Goal: Task Accomplishment & Management: Use online tool/utility

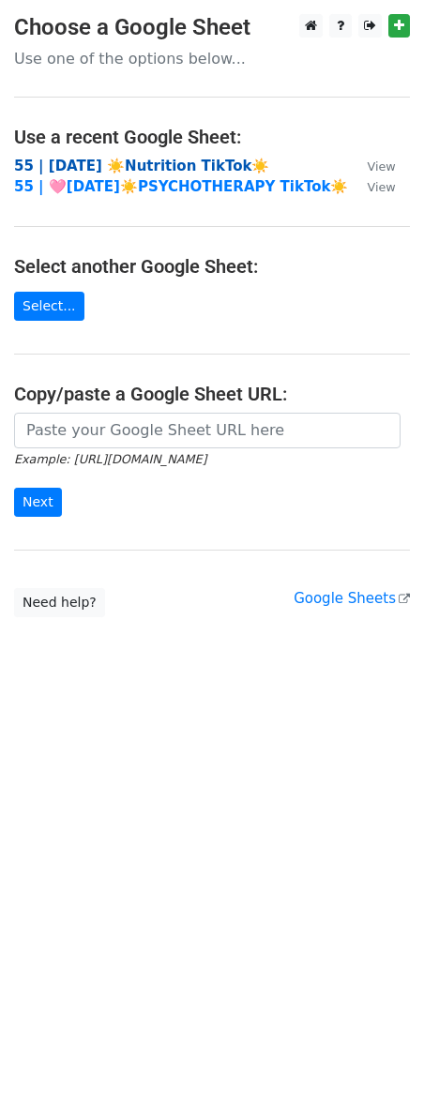
click at [128, 164] on strong "55 | [DATE] ☀️Nutrition TikTok☀️" at bounding box center [141, 166] width 255 height 17
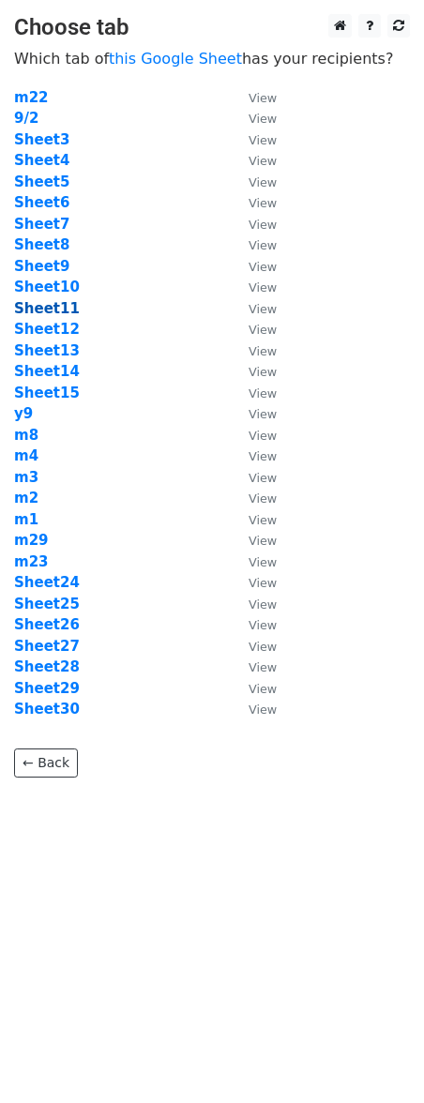
click at [43, 305] on strong "Sheet11" at bounding box center [47, 308] width 66 height 17
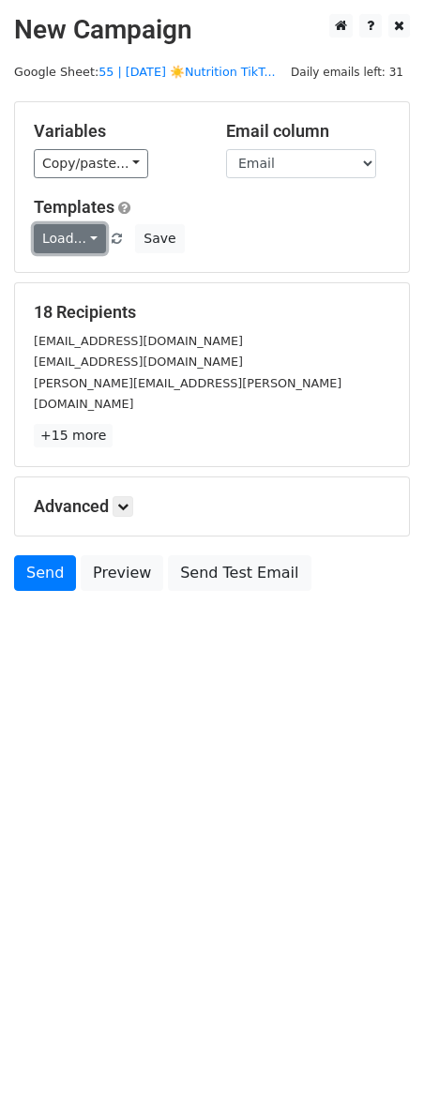
click at [53, 233] on link "Load..." at bounding box center [70, 238] width 72 height 29
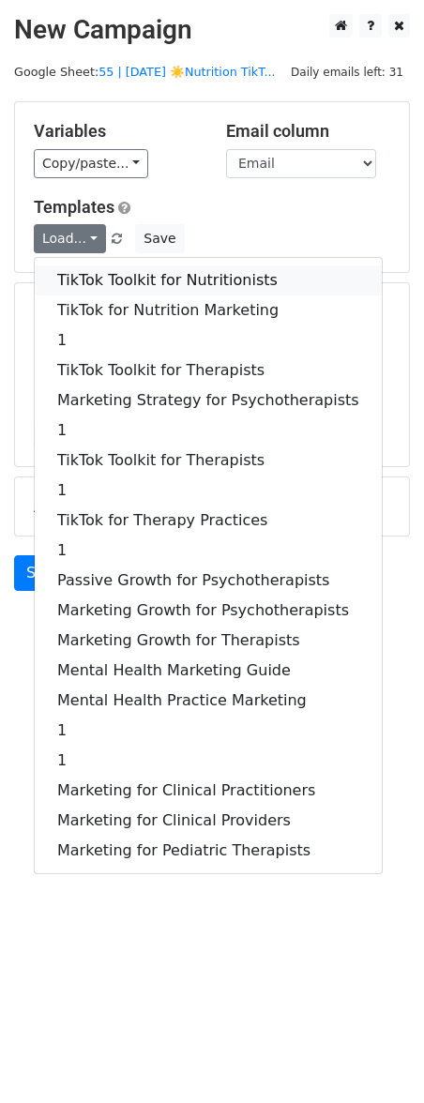
click at [134, 286] on link "TikTok Toolkit for Nutritionists" at bounding box center [208, 280] width 347 height 30
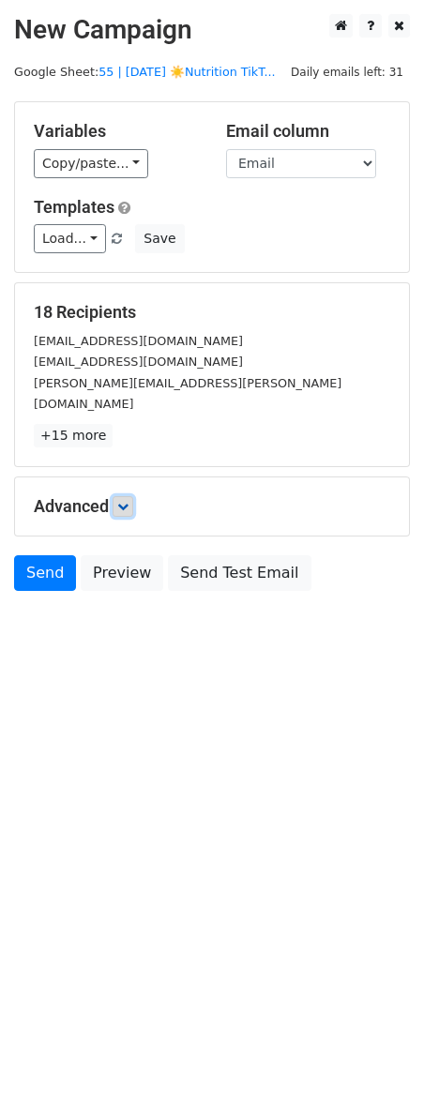
click at [128, 496] on link at bounding box center [123, 506] width 21 height 21
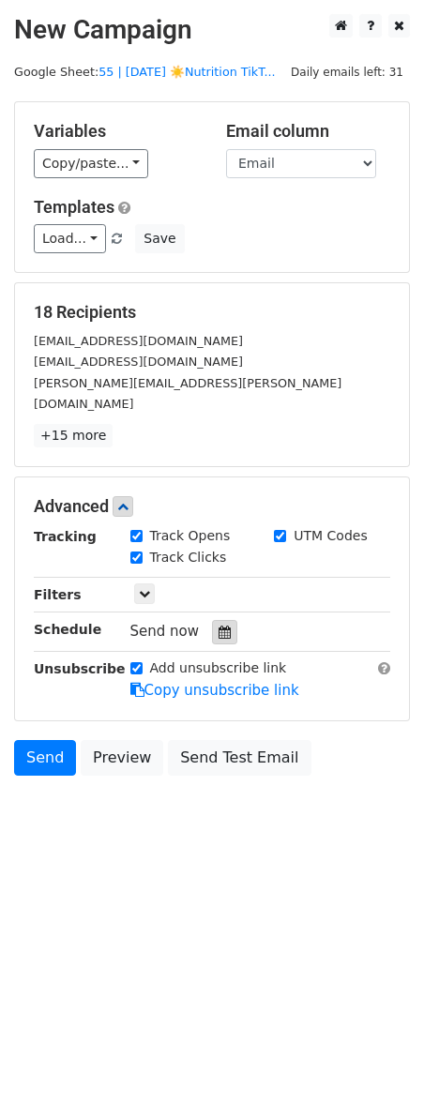
click at [218, 625] on icon at bounding box center [224, 631] width 12 height 13
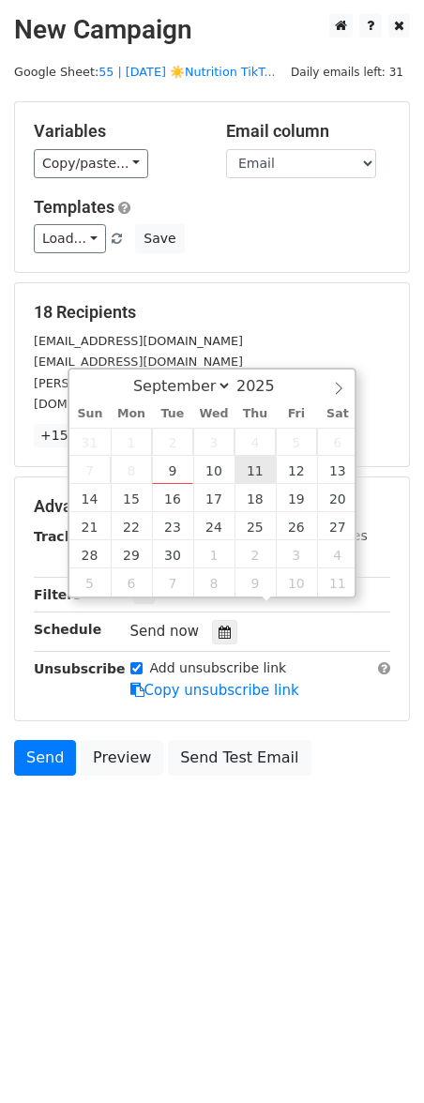
type input "2025-09-11 12:00"
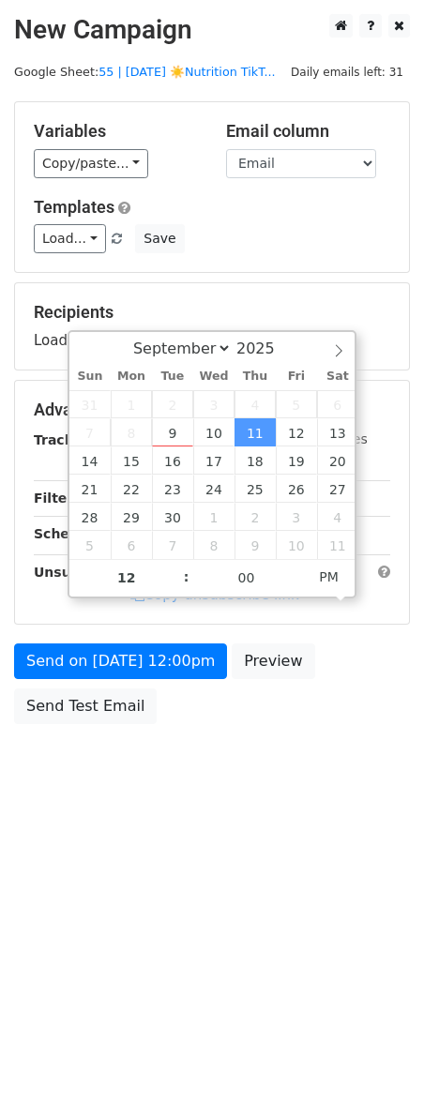
click at [113, 682] on div "Send on Sep 11 at 12:00pm Preview Send Test Email" at bounding box center [212, 688] width 424 height 90
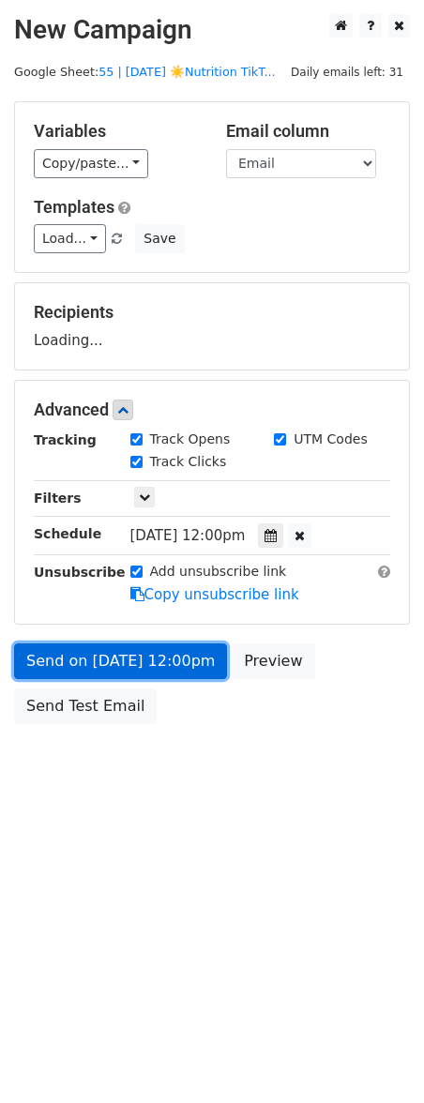
click at [128, 670] on link "Send on Sep 11 at 12:00pm" at bounding box center [120, 661] width 213 height 36
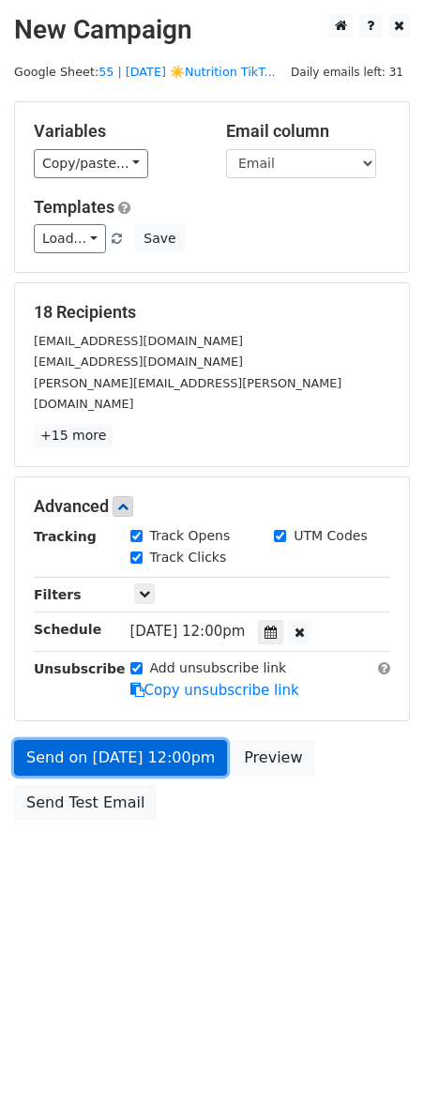
click at [110, 740] on link "Send on Sep 11 at 12:00pm" at bounding box center [120, 758] width 213 height 36
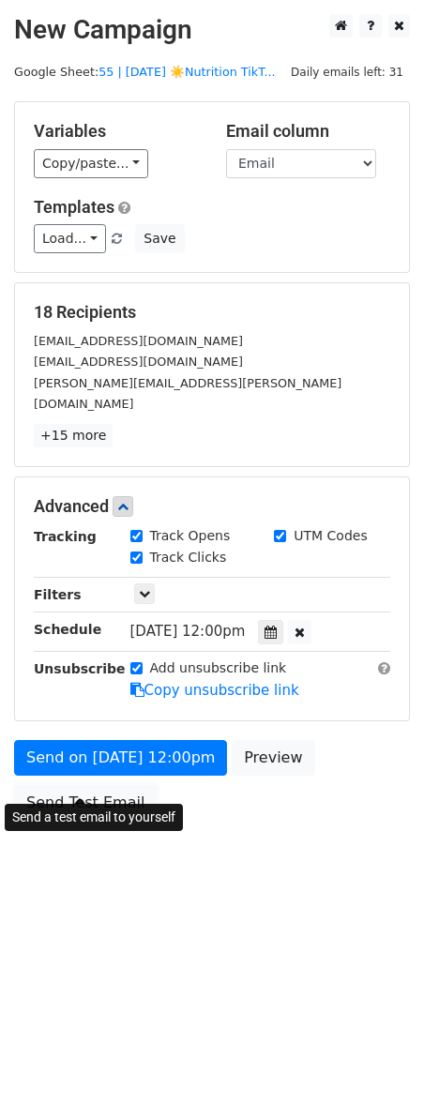
drag, startPoint x: 70, startPoint y: 780, endPoint x: 10, endPoint y: 778, distance: 60.0
click at [69, 785] on link "Send Test Email" at bounding box center [85, 803] width 143 height 36
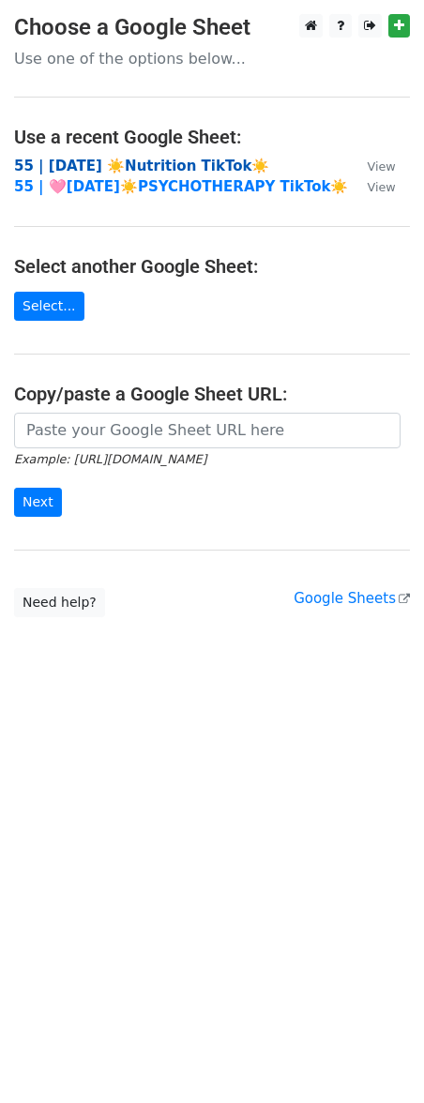
click at [105, 161] on strong "55 | SEP 1 ☀️Nutrition TikTok☀️" at bounding box center [141, 166] width 255 height 17
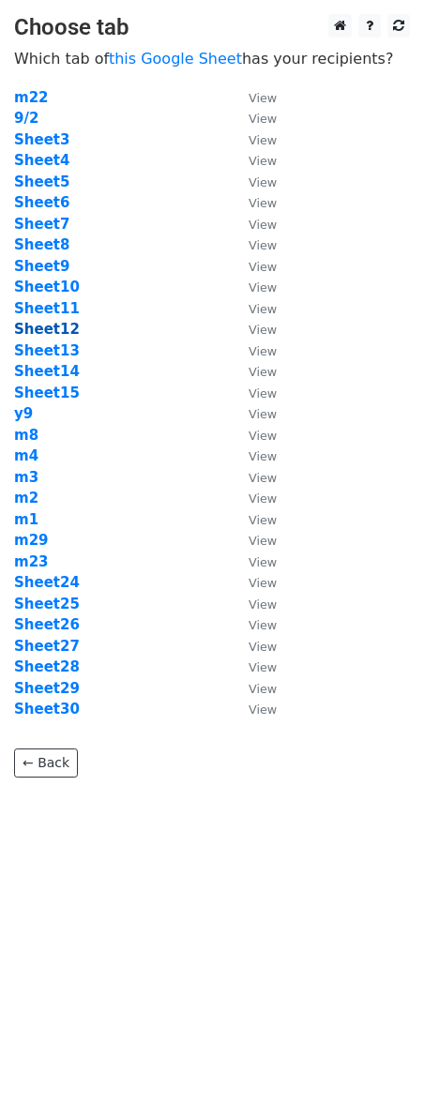
click at [33, 326] on strong "Sheet12" at bounding box center [47, 329] width 66 height 17
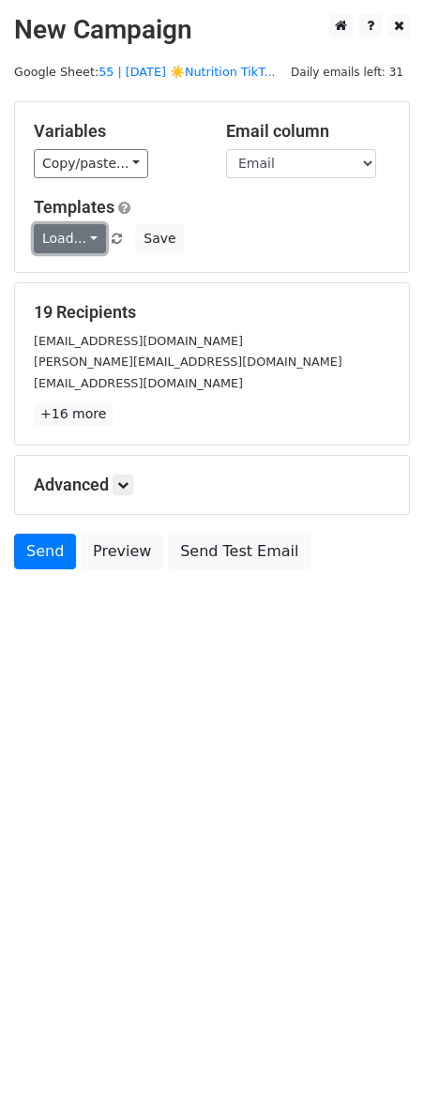
click at [84, 239] on link "Load..." at bounding box center [70, 238] width 72 height 29
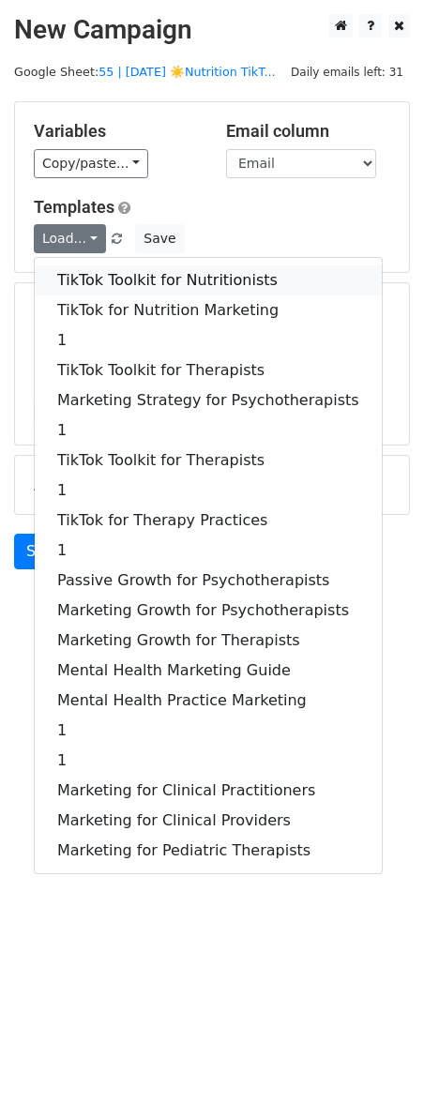
click at [113, 271] on link "TikTok Toolkit for Nutritionists" at bounding box center [208, 280] width 347 height 30
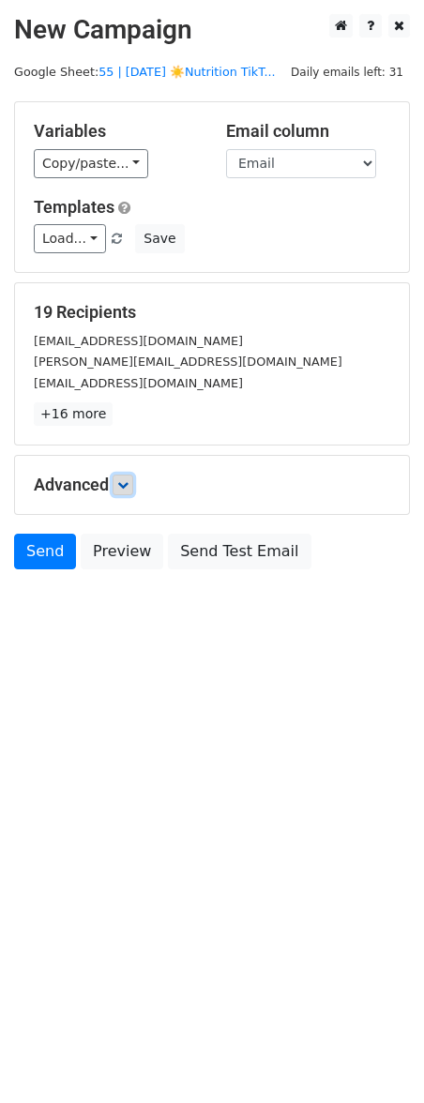
click at [128, 489] on icon at bounding box center [122, 484] width 11 height 11
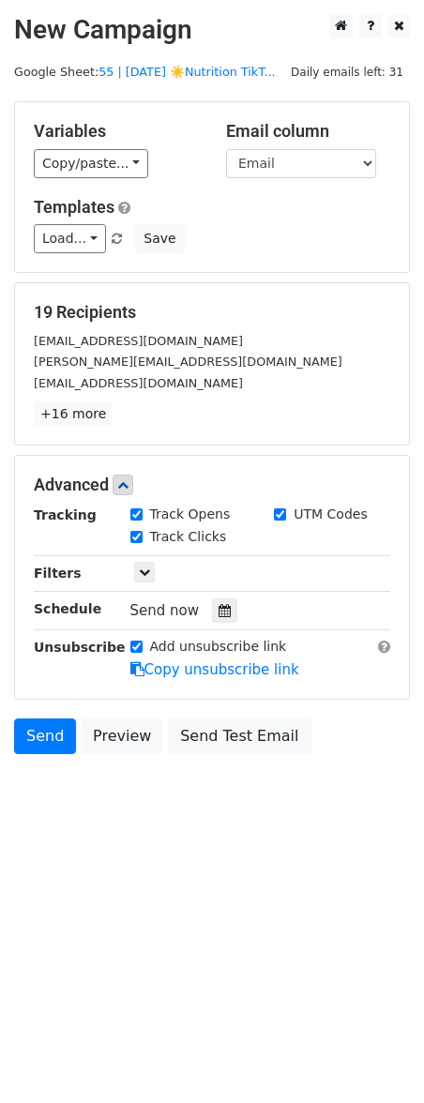
click at [218, 615] on icon at bounding box center [224, 610] width 12 height 13
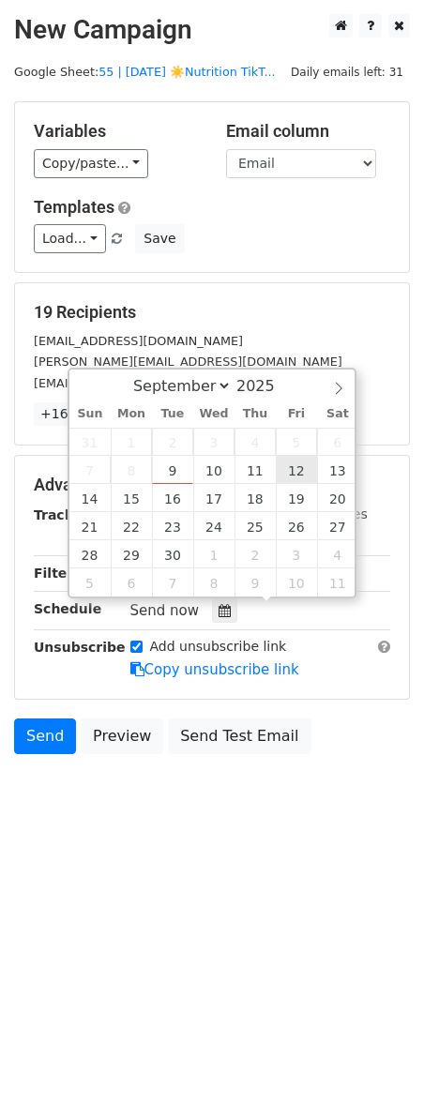
type input "2025-09-12 12:00"
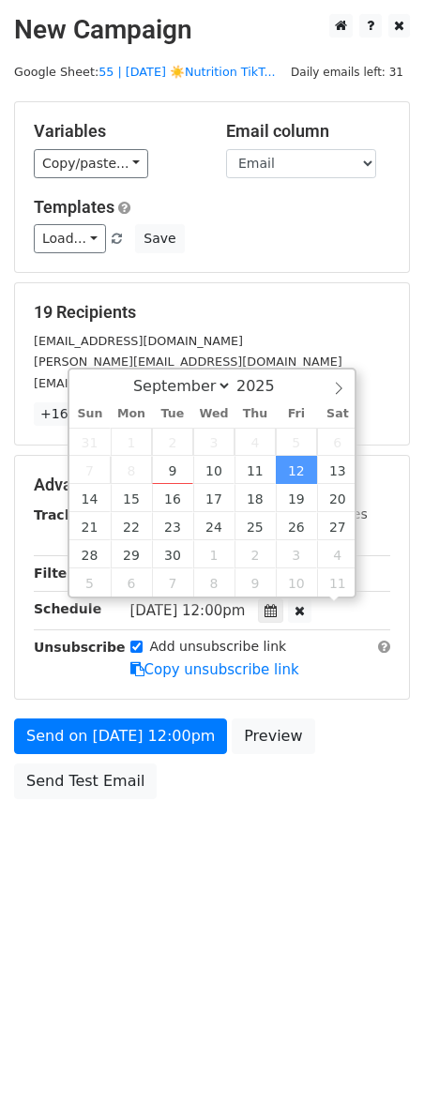
scroll to position [1, 0]
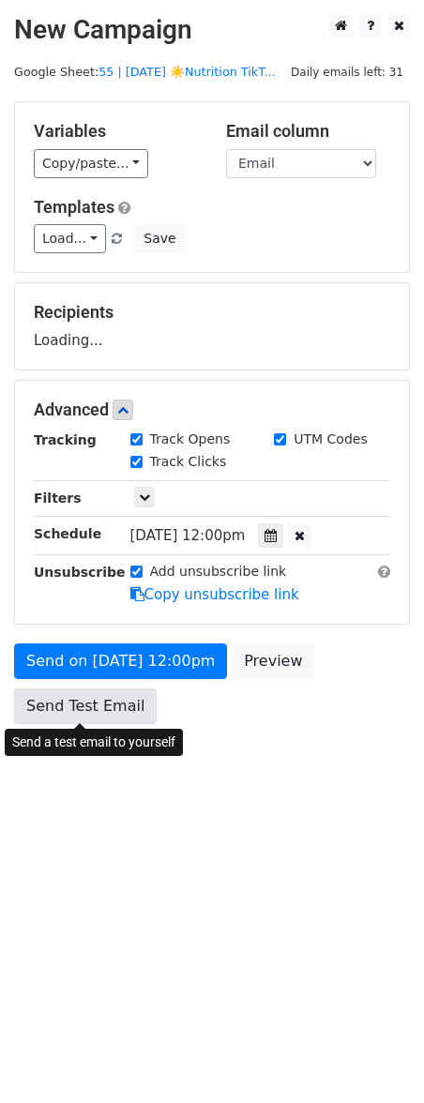
click at [115, 688] on link "Send Test Email" at bounding box center [85, 706] width 143 height 36
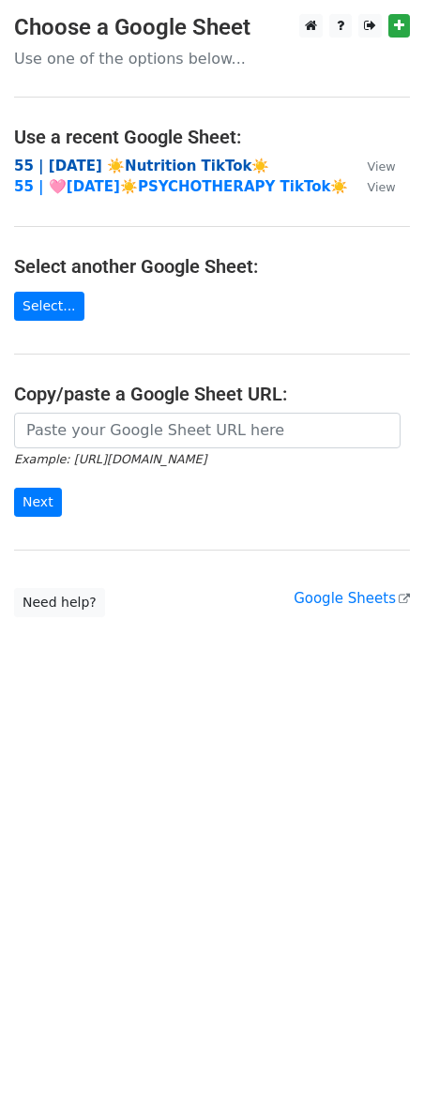
click at [140, 166] on strong "55 | [DATE] ☀️Nutrition TikTok☀️" at bounding box center [141, 166] width 255 height 17
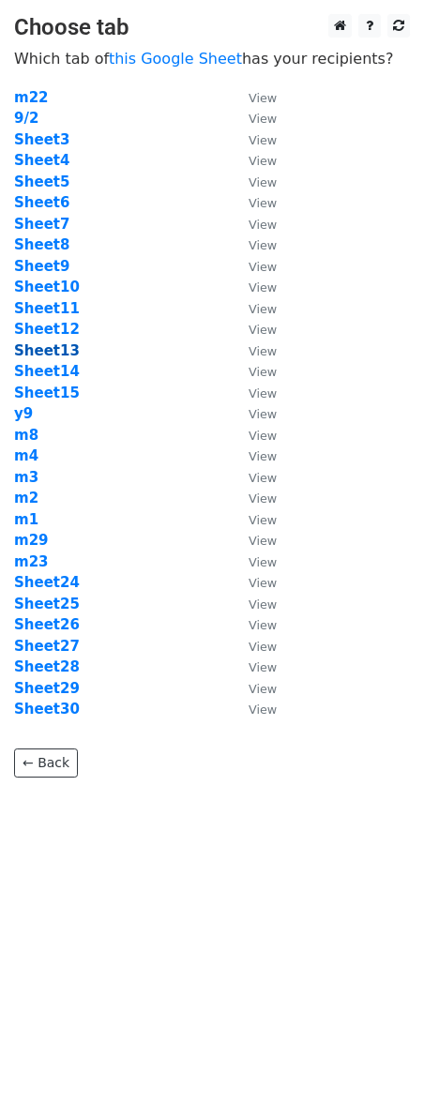
click at [53, 342] on strong "Sheet13" at bounding box center [47, 350] width 66 height 17
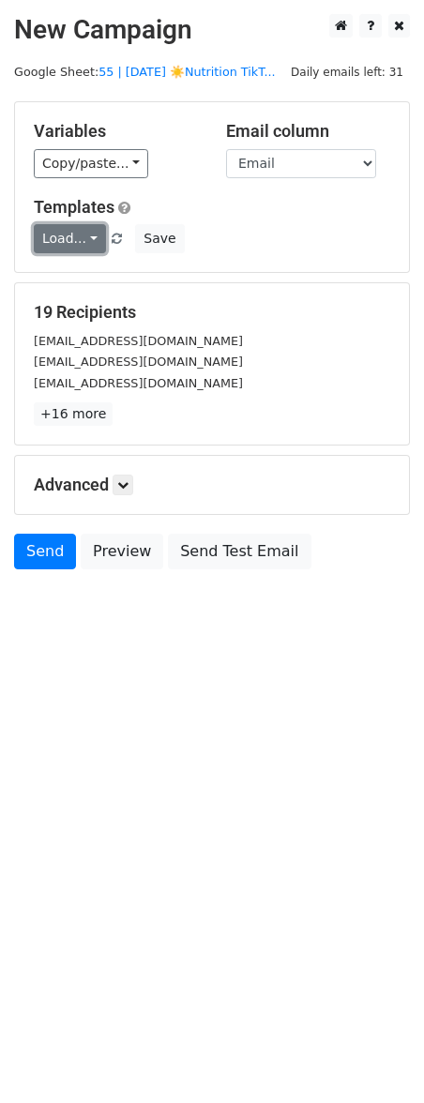
click at [74, 245] on link "Load..." at bounding box center [70, 238] width 72 height 29
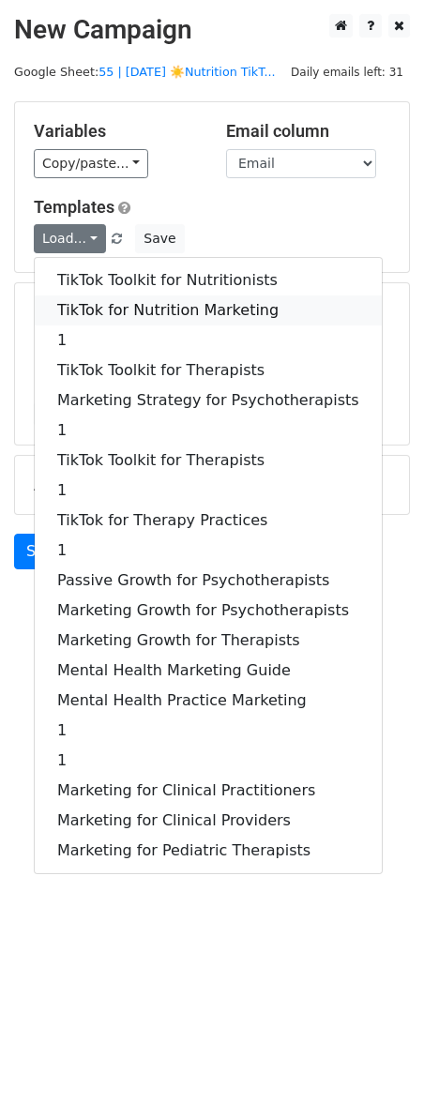
click at [74, 310] on link "TikTok for Nutrition Marketing" at bounding box center [208, 310] width 347 height 30
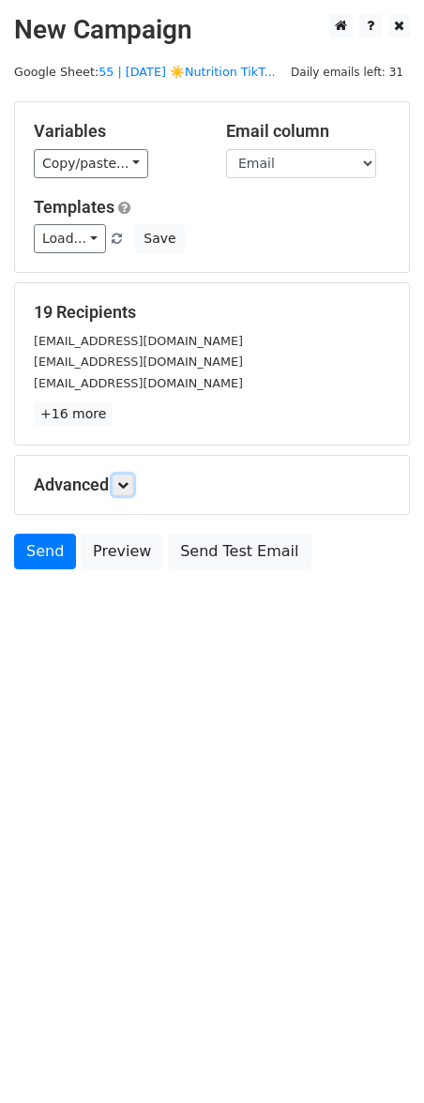
drag, startPoint x: 128, startPoint y: 485, endPoint x: 148, endPoint y: 528, distance: 47.4
click at [128, 485] on icon at bounding box center [122, 484] width 11 height 11
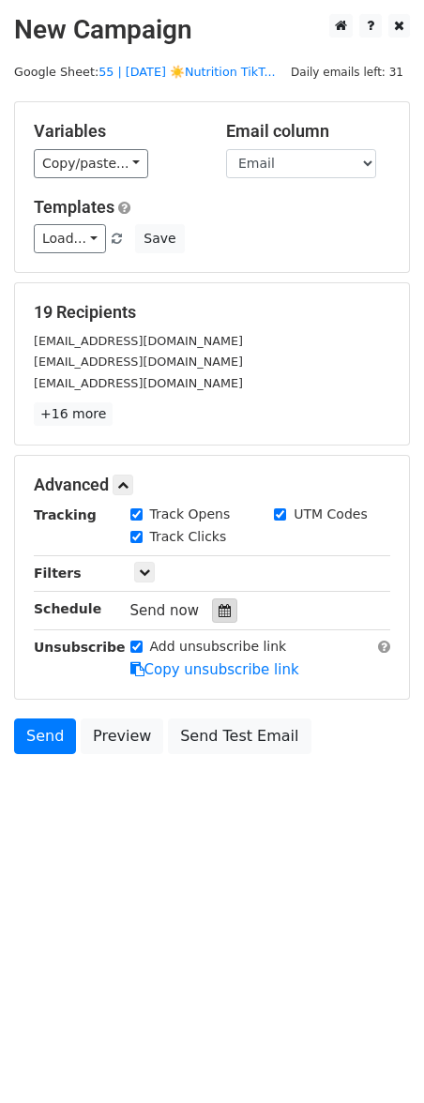
click at [222, 613] on div at bounding box center [224, 610] width 25 height 24
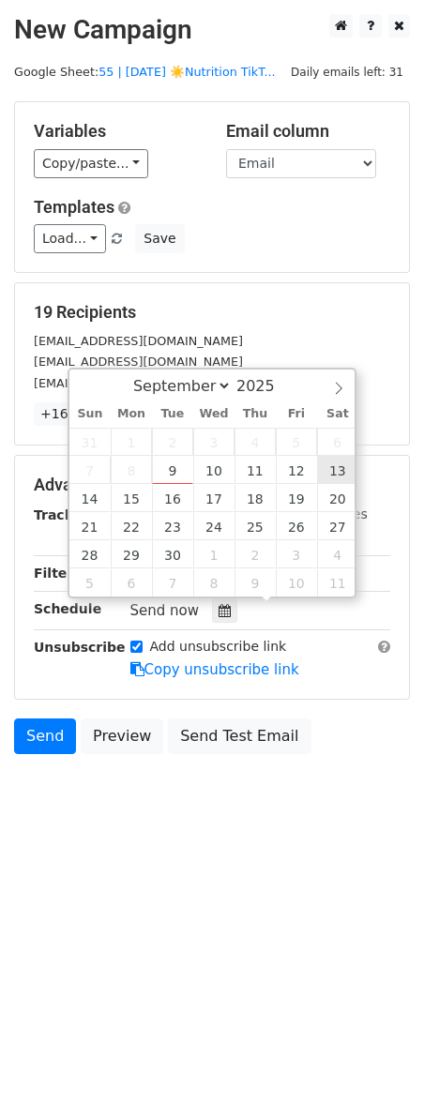
type input "2025-09-13 12:00"
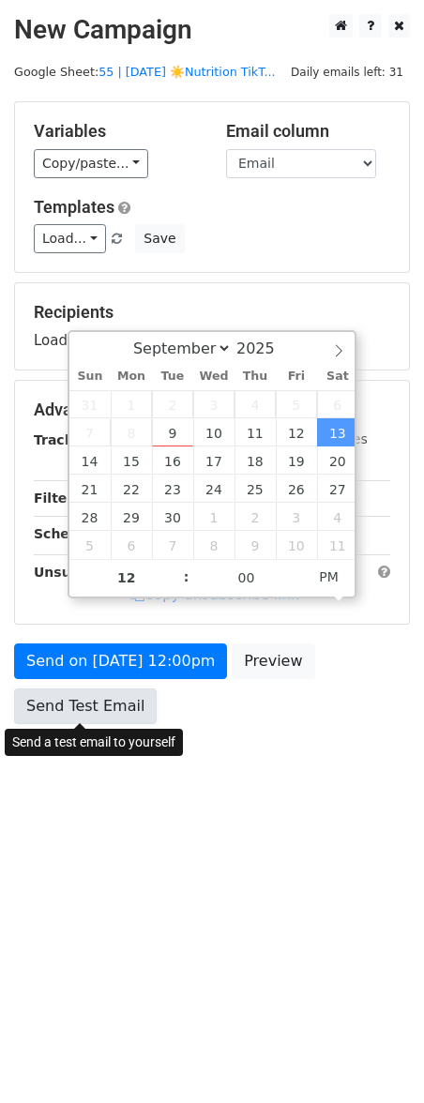
click at [131, 696] on link "Send Test Email" at bounding box center [85, 706] width 143 height 36
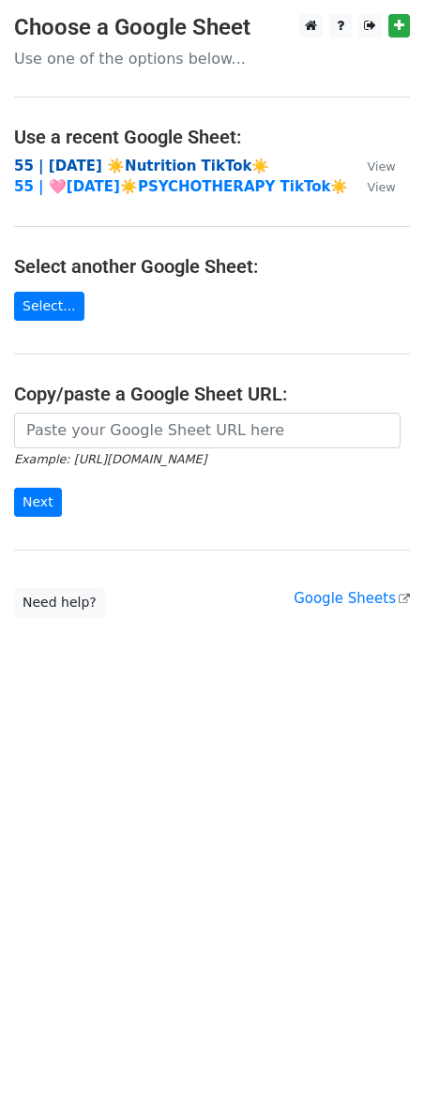
click at [117, 165] on strong "55 | [DATE] ☀️Nutrition TikTok☀️" at bounding box center [141, 166] width 255 height 17
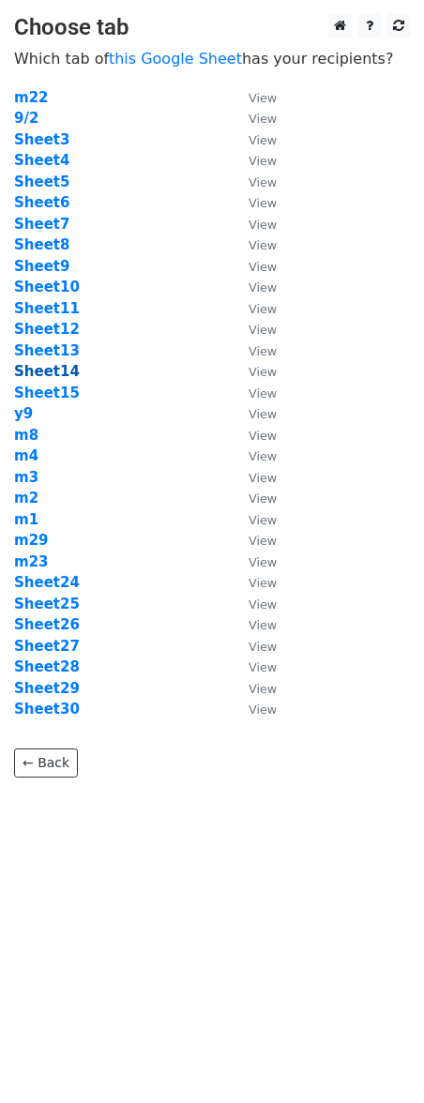
click at [50, 363] on strong "Sheet14" at bounding box center [47, 371] width 66 height 17
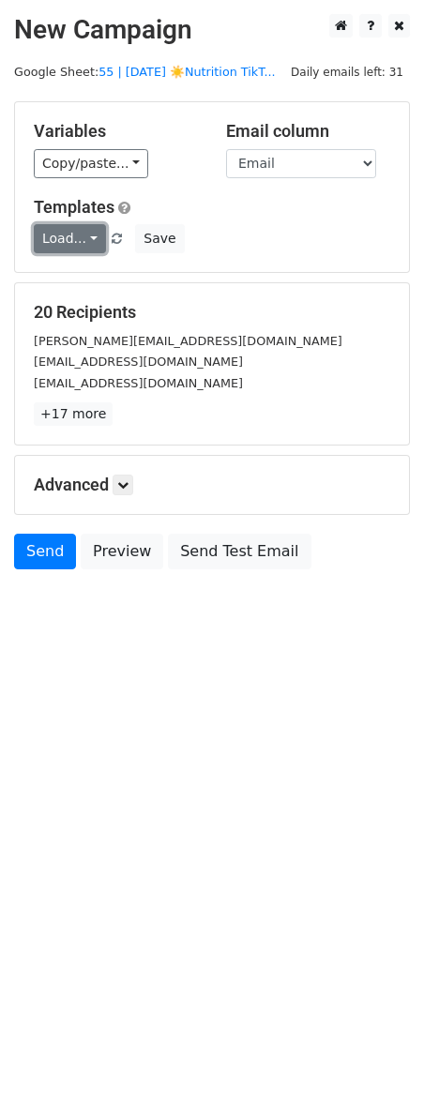
click at [78, 243] on link "Load..." at bounding box center [70, 238] width 72 height 29
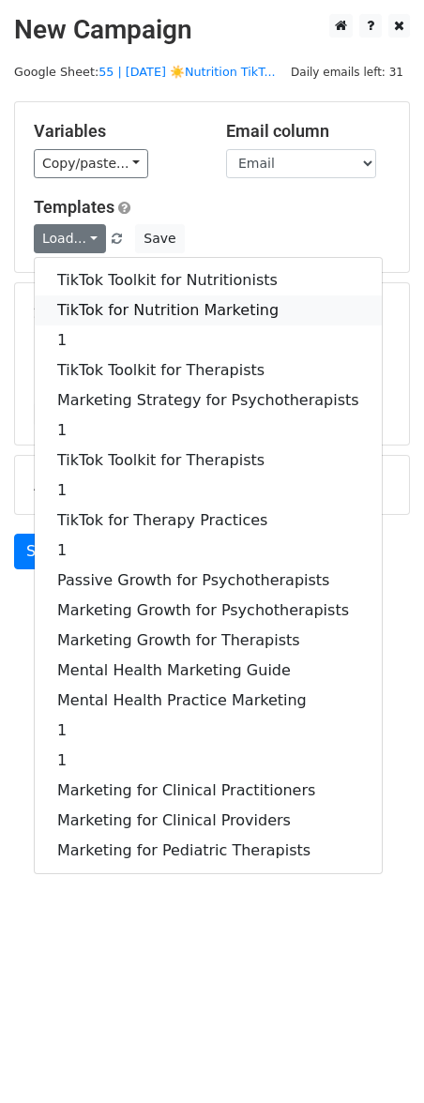
click at [98, 309] on link "TikTok for Nutrition Marketing" at bounding box center [208, 310] width 347 height 30
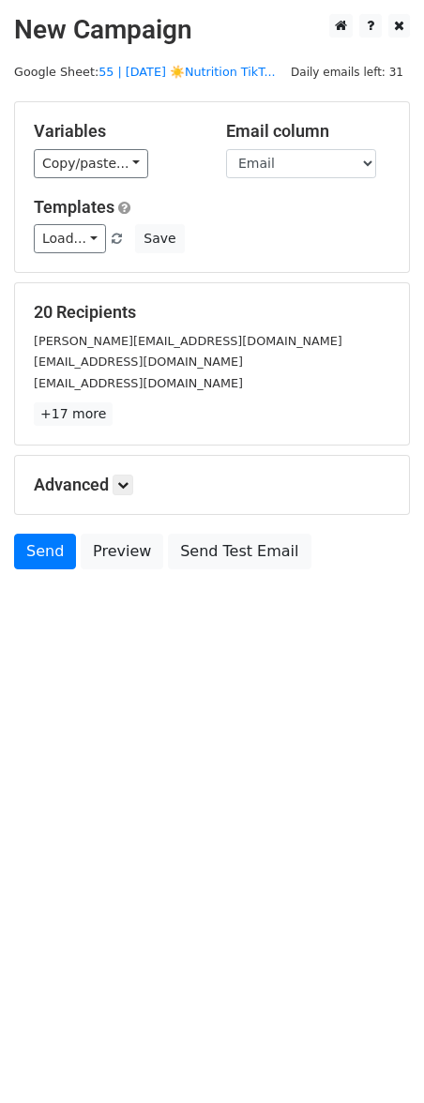
click at [124, 499] on div "Advanced Tracking Track Opens UTM Codes Track Clicks Filters Only include sprea…" at bounding box center [212, 485] width 394 height 58
click at [129, 490] on link at bounding box center [123, 485] width 21 height 21
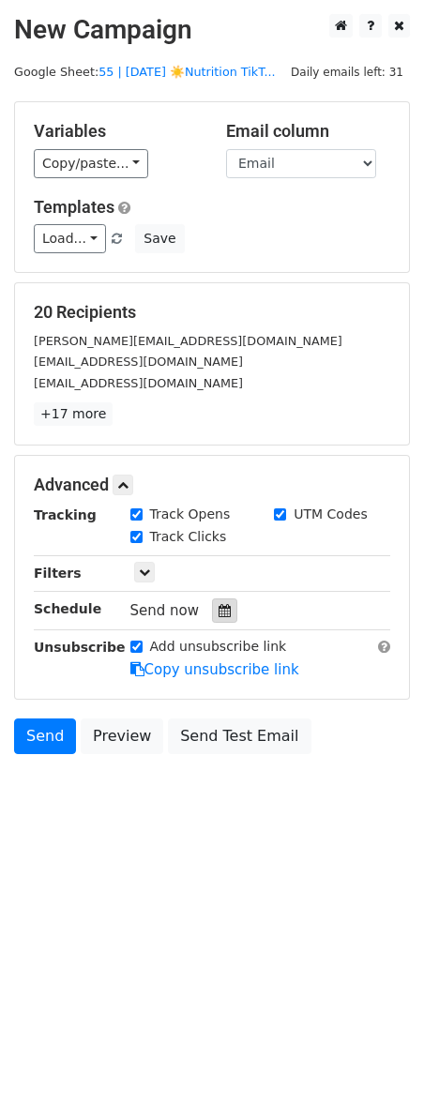
click at [218, 613] on icon at bounding box center [224, 610] width 12 height 13
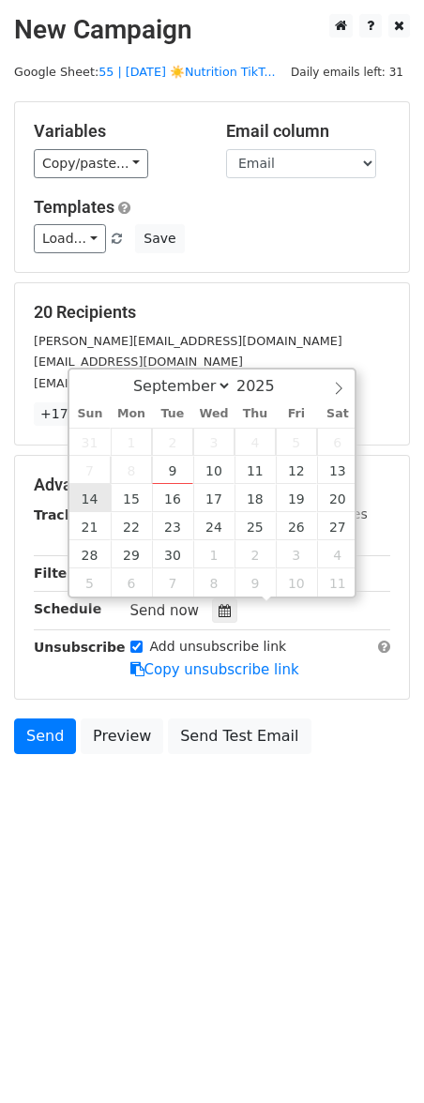
type input "2025-09-14 12:00"
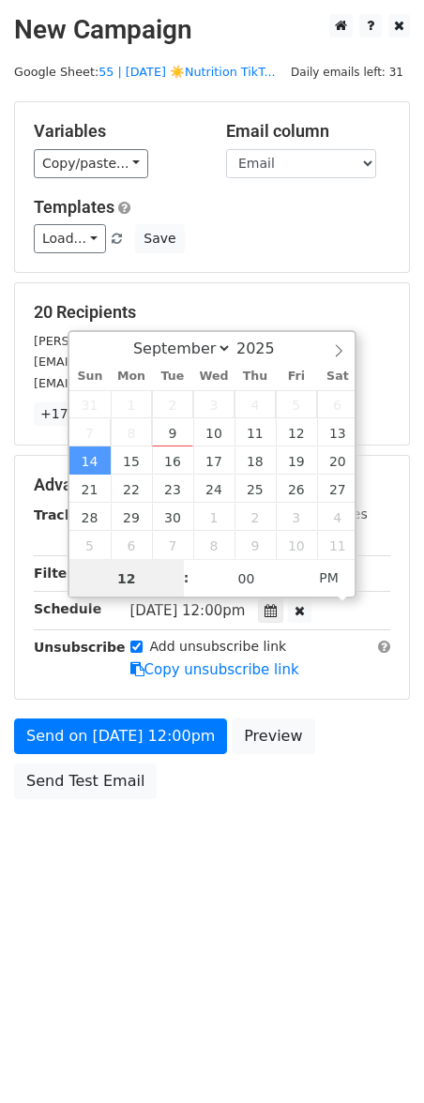
scroll to position [1, 0]
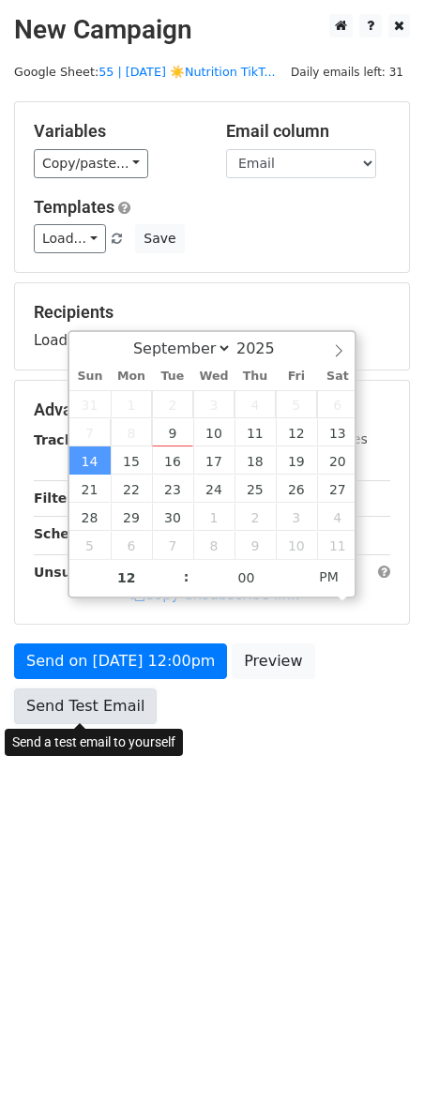
click at [91, 688] on link "Send Test Email" at bounding box center [85, 706] width 143 height 36
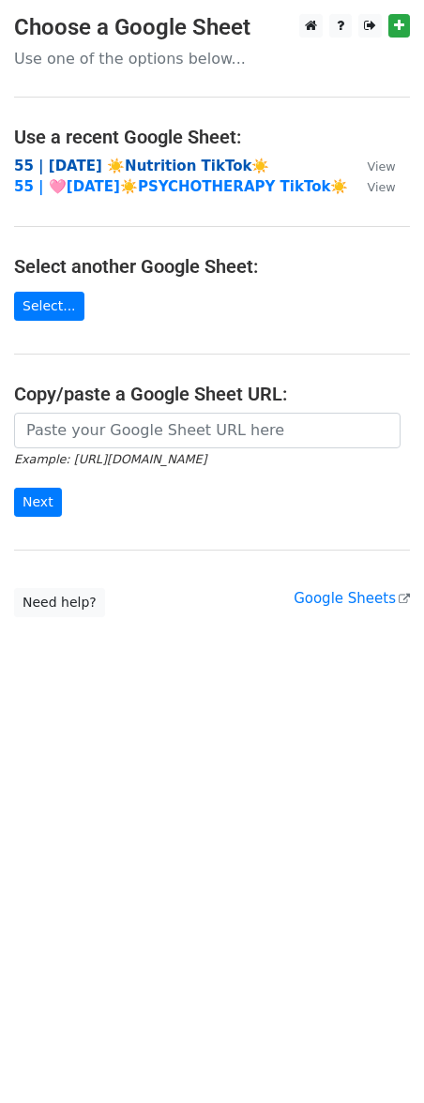
click at [135, 163] on strong "55 | [DATE] ☀️Nutrition TikTok☀️" at bounding box center [141, 166] width 255 height 17
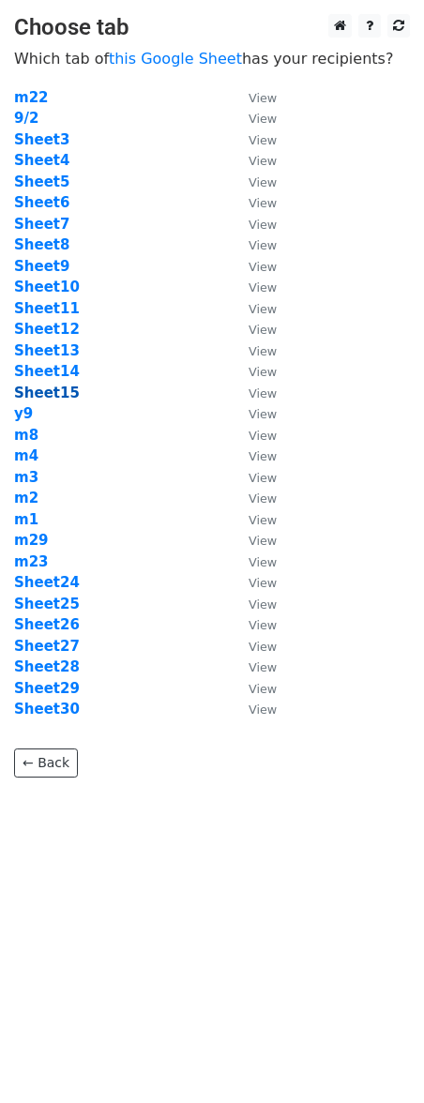
click at [58, 399] on strong "Sheet15" at bounding box center [47, 392] width 66 height 17
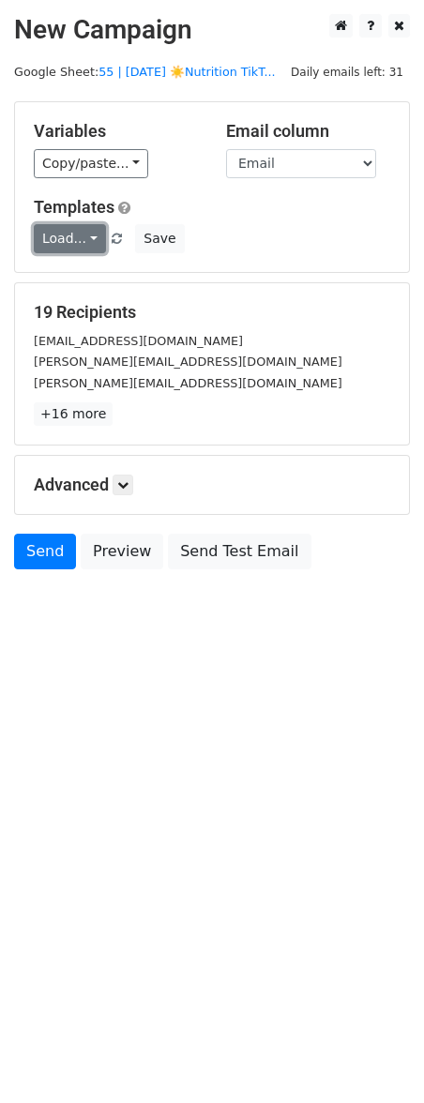
click at [62, 241] on link "Load..." at bounding box center [70, 238] width 72 height 29
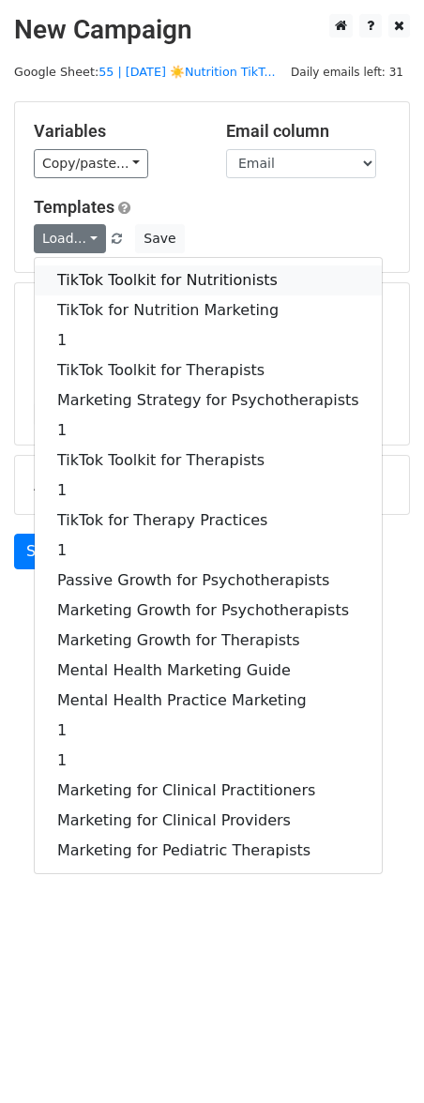
click at [112, 281] on link "TikTok Toolkit for Nutritionists" at bounding box center [208, 280] width 347 height 30
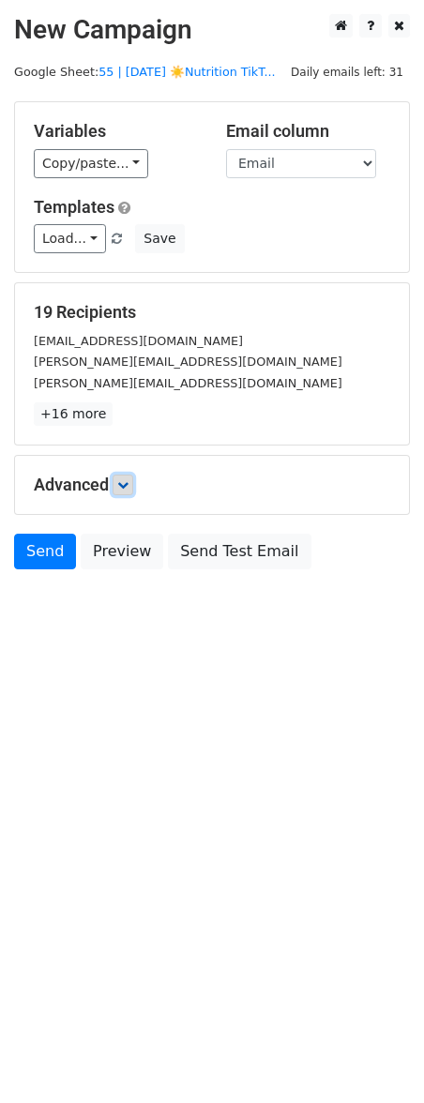
click at [133, 488] on link at bounding box center [123, 485] width 21 height 21
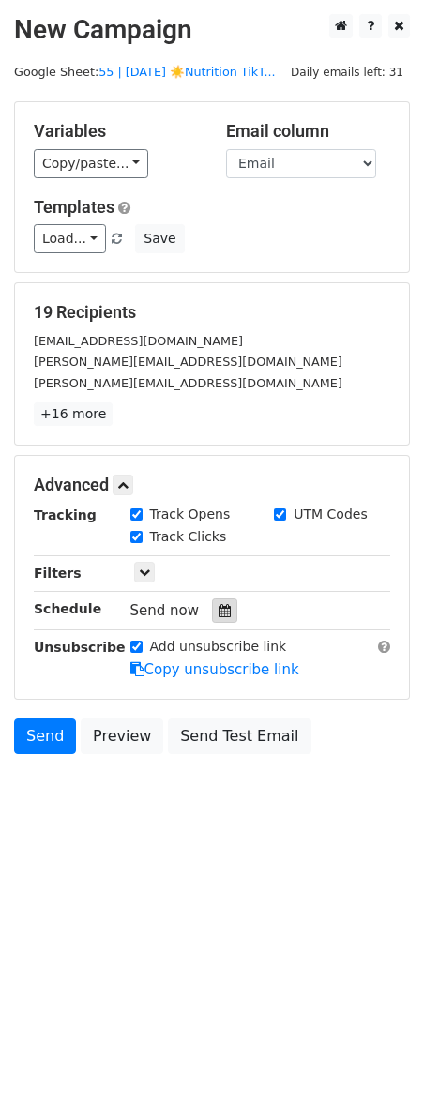
click at [212, 600] on div at bounding box center [224, 610] width 25 height 24
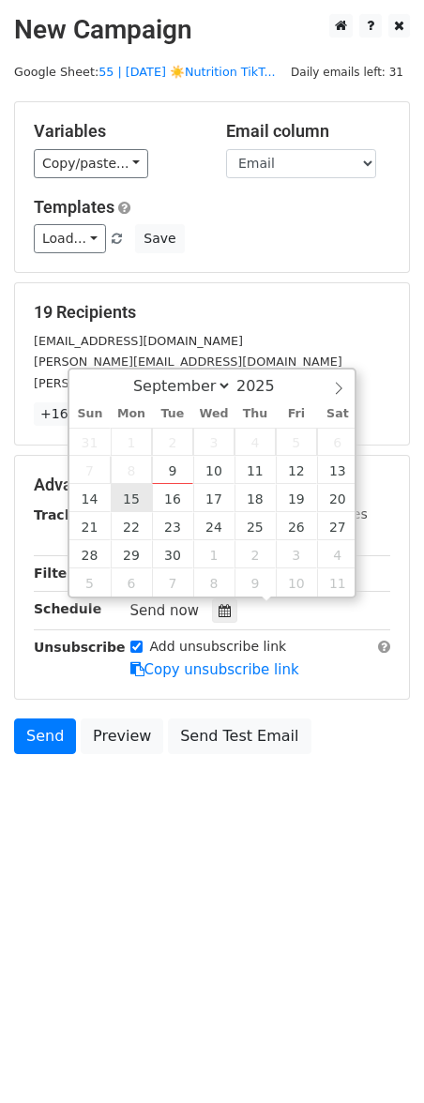
type input "[DATE] 12:00"
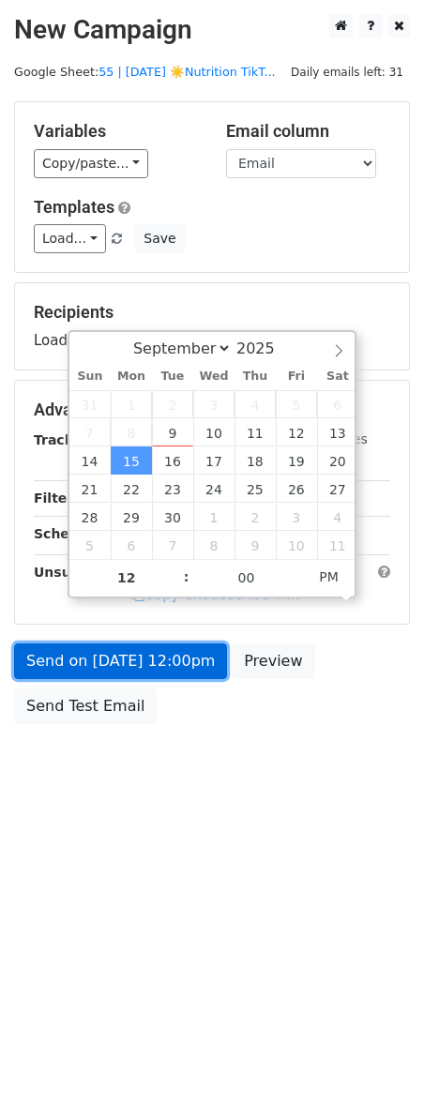
click at [118, 677] on link "Send on [DATE] 12:00pm" at bounding box center [120, 661] width 213 height 36
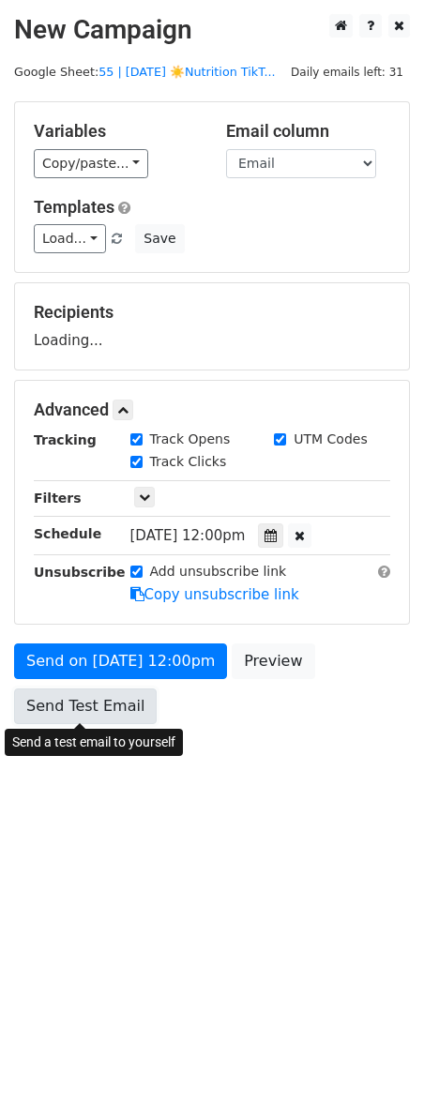
click at [97, 715] on link "Send Test Email" at bounding box center [85, 706] width 143 height 36
